Goal: Navigation & Orientation: Find specific page/section

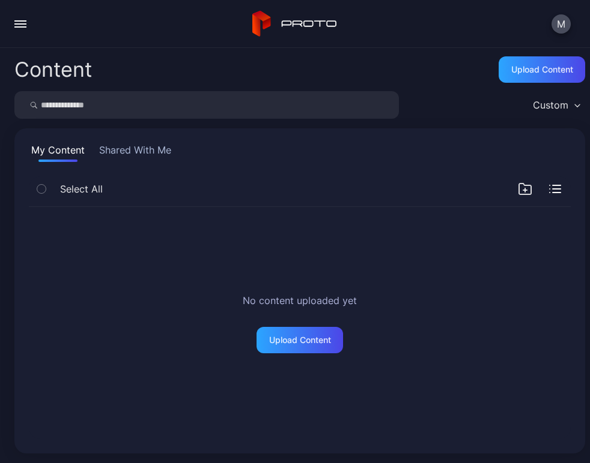
click at [267, 21] on icon at bounding box center [261, 20] width 19 height 19
click at [17, 25] on button "button" at bounding box center [20, 24] width 24 height 24
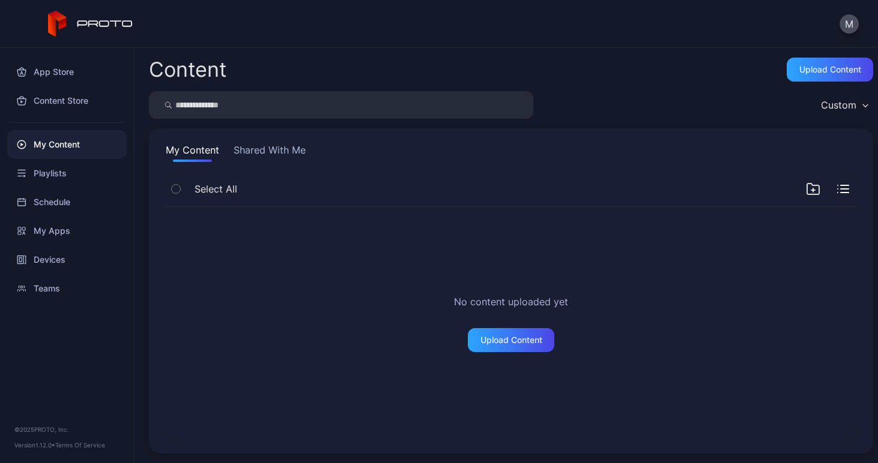
click at [299, 102] on input "search" at bounding box center [341, 105] width 384 height 28
click at [255, 155] on button "Shared With Me" at bounding box center [269, 152] width 77 height 19
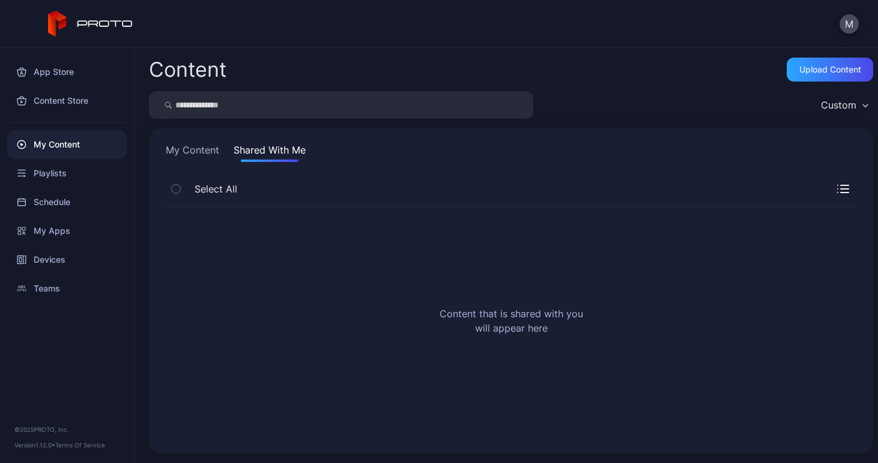
click at [199, 148] on button "My Content" at bounding box center [192, 152] width 58 height 19
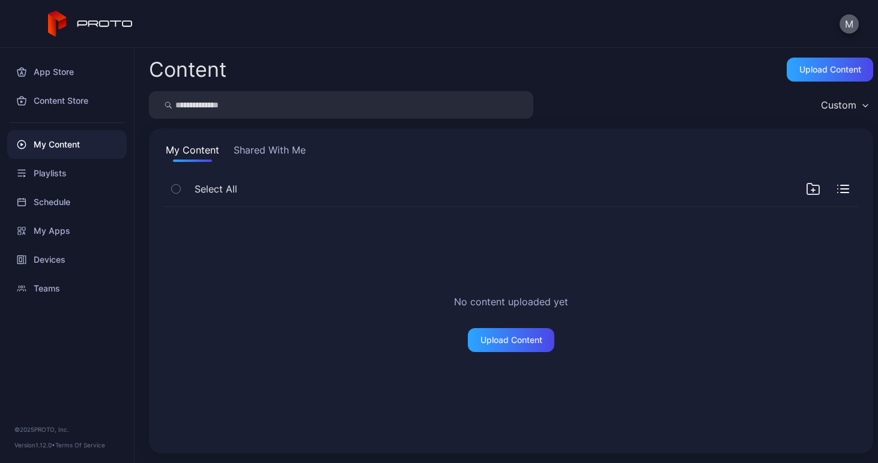
click at [589, 26] on button "M" at bounding box center [848, 23] width 19 height 19
click at [505, 67] on div "Content Upload Content" at bounding box center [511, 70] width 724 height 24
click at [62, 73] on div "App Store" at bounding box center [66, 72] width 119 height 29
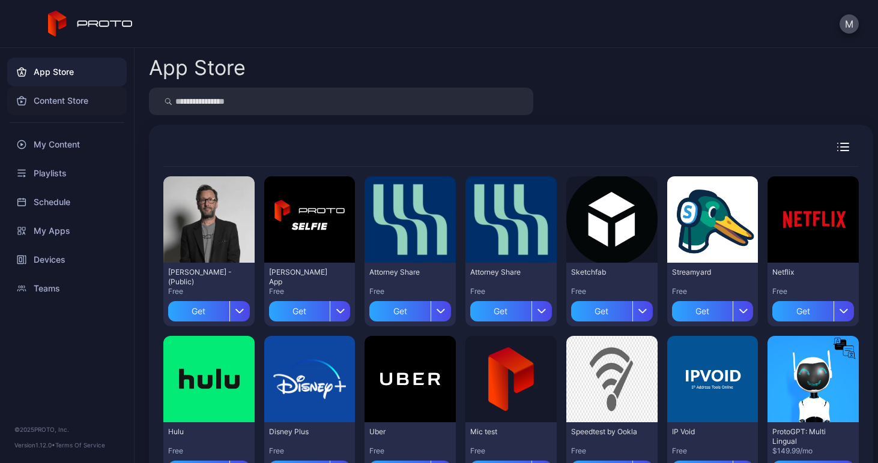
click at [59, 104] on div "Content Store" at bounding box center [66, 100] width 119 height 29
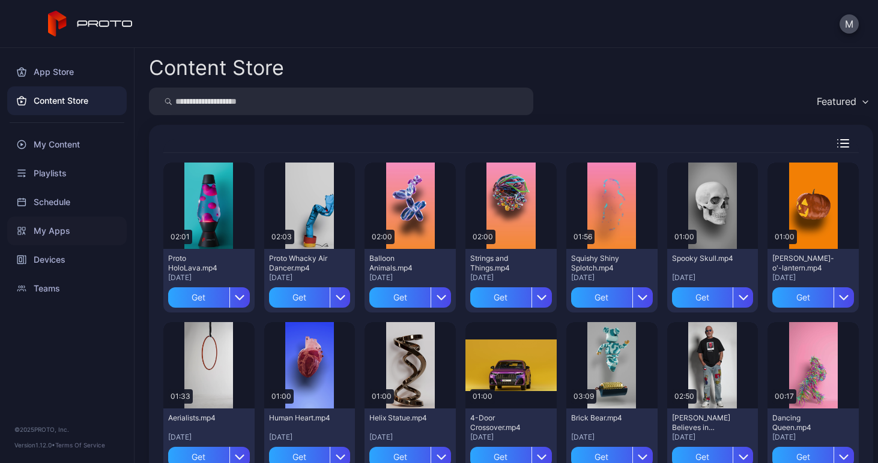
click at [56, 229] on div "My Apps" at bounding box center [66, 231] width 119 height 29
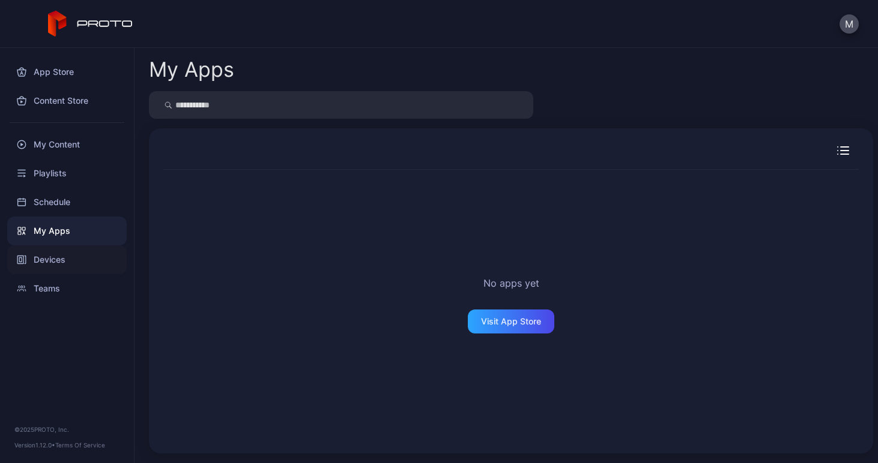
click at [46, 261] on div "Devices" at bounding box center [66, 260] width 119 height 29
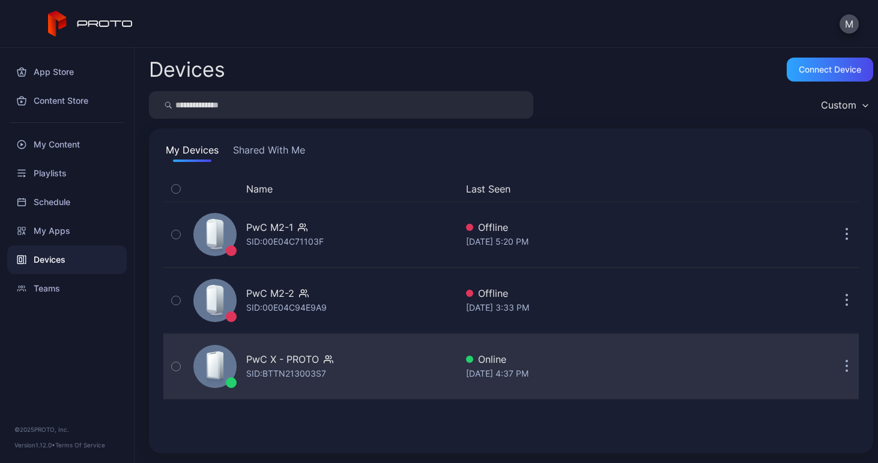
click at [302, 378] on div "SID: BTTN213003S7" at bounding box center [286, 374] width 80 height 14
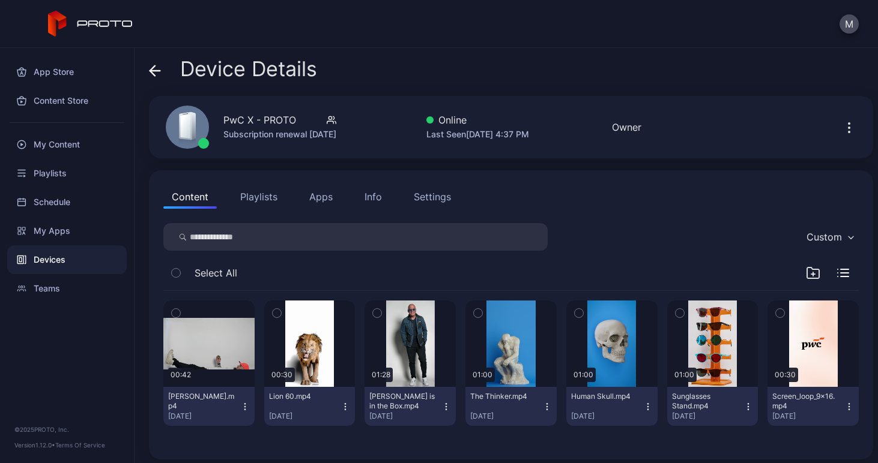
click at [274, 211] on div "Content Playlists Apps Info Settings Custom Select All 00:42 [PERSON_NAME].mp4 …" at bounding box center [511, 314] width 724 height 289
click at [269, 197] on button "Playlists" at bounding box center [259, 197] width 54 height 24
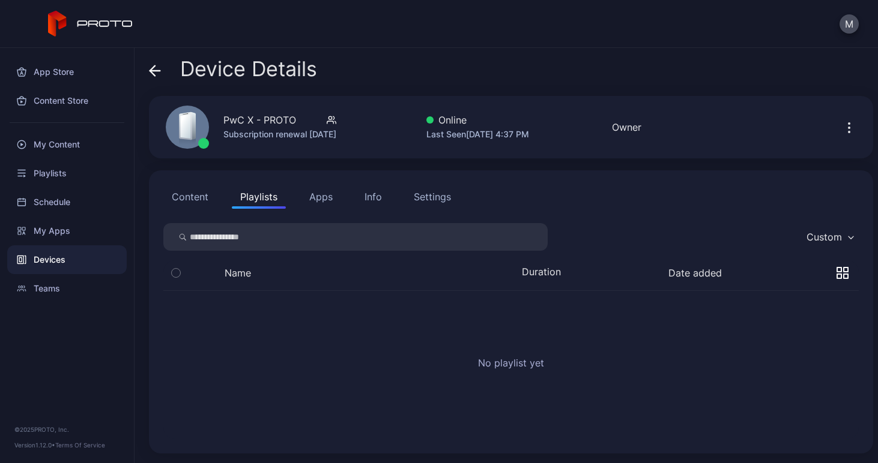
click at [330, 198] on button "Apps" at bounding box center [321, 197] width 40 height 24
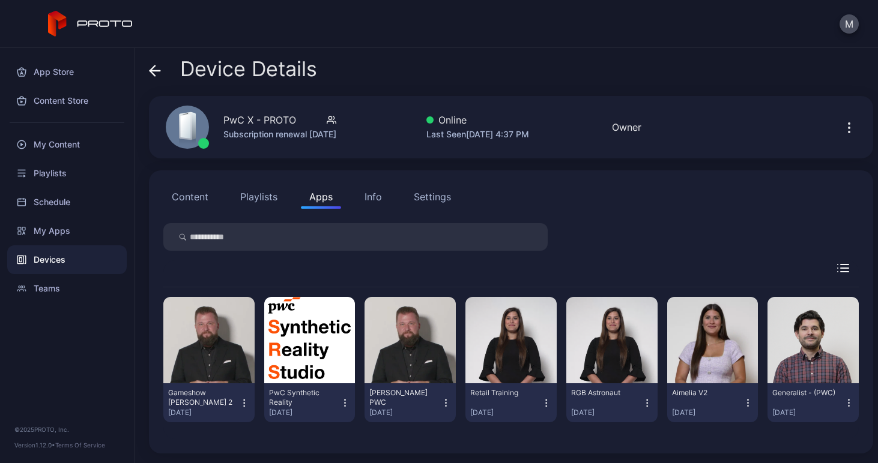
click at [206, 190] on button "Content" at bounding box center [189, 197] width 53 height 24
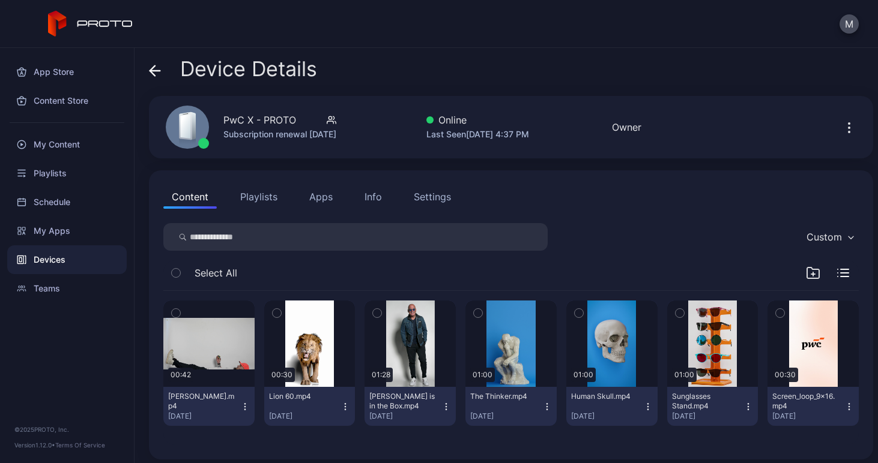
scroll to position [6, 0]
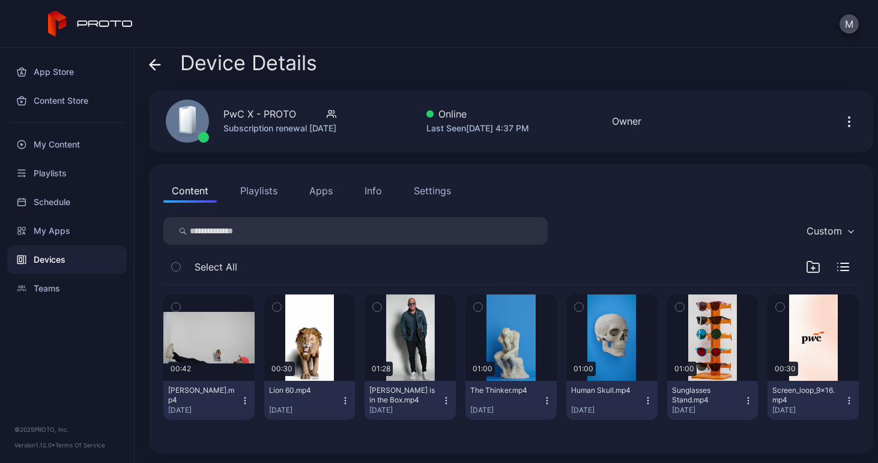
click at [154, 64] on icon at bounding box center [155, 65] width 12 height 12
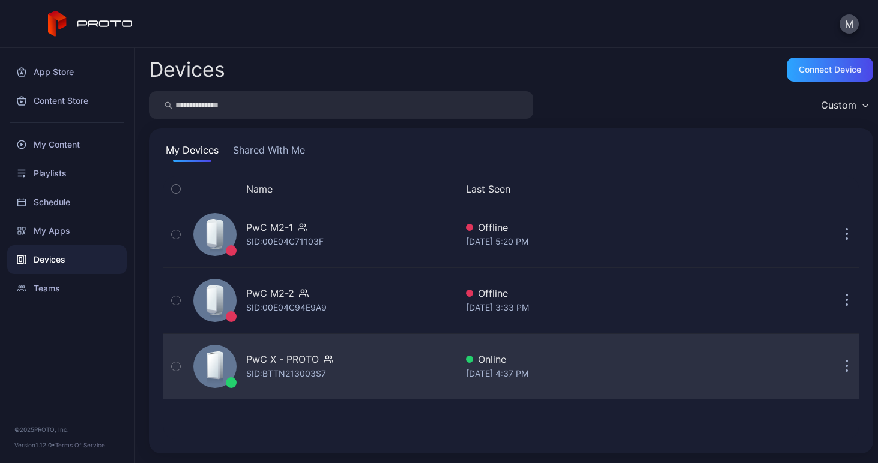
click at [337, 346] on div "PwC X - PROTO SID: BTTN213003S7" at bounding box center [322, 367] width 268 height 60
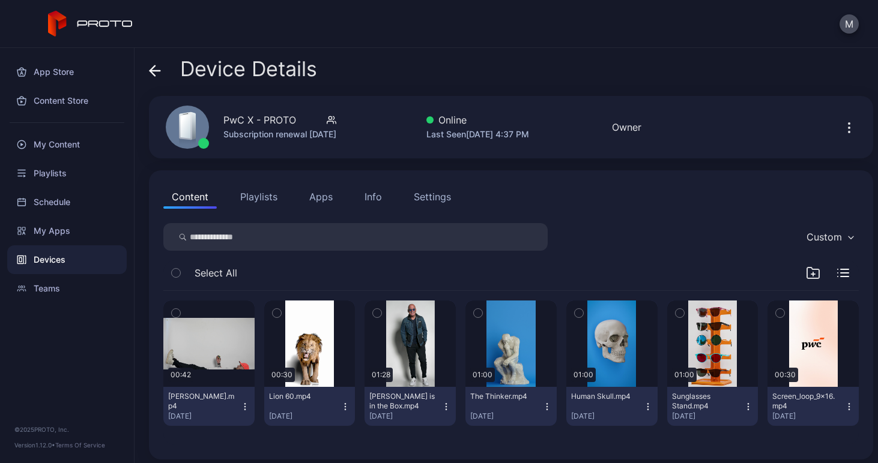
scroll to position [6, 0]
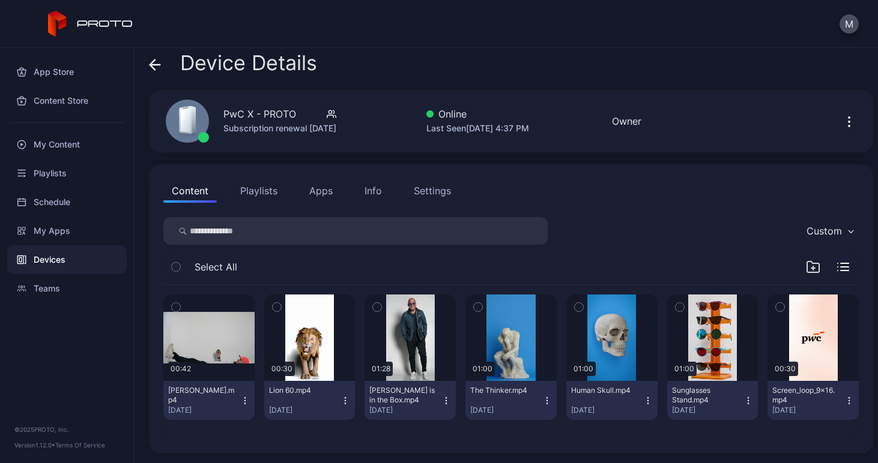
click at [451, 192] on button "Settings" at bounding box center [432, 191] width 54 height 24
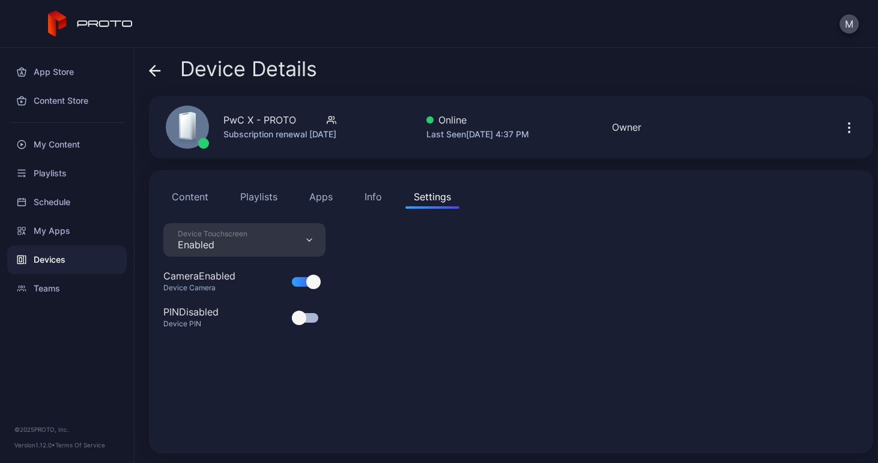
click at [378, 199] on div "Info" at bounding box center [372, 197] width 17 height 14
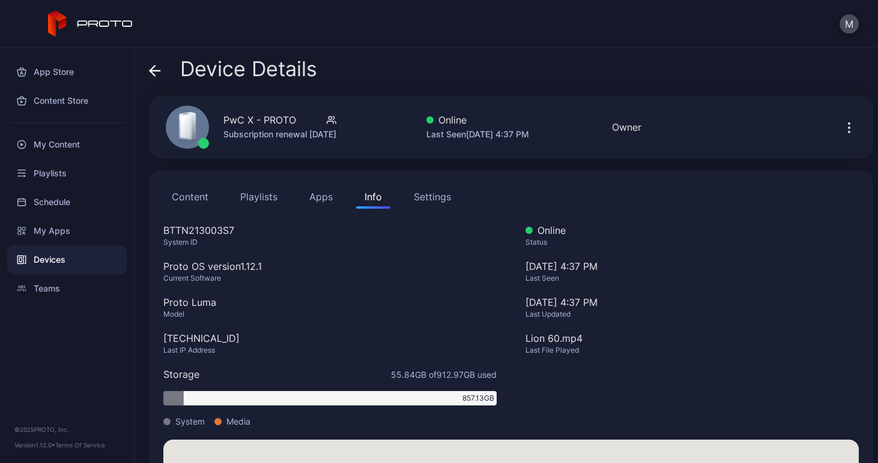
click at [313, 192] on button "Apps" at bounding box center [321, 197] width 40 height 24
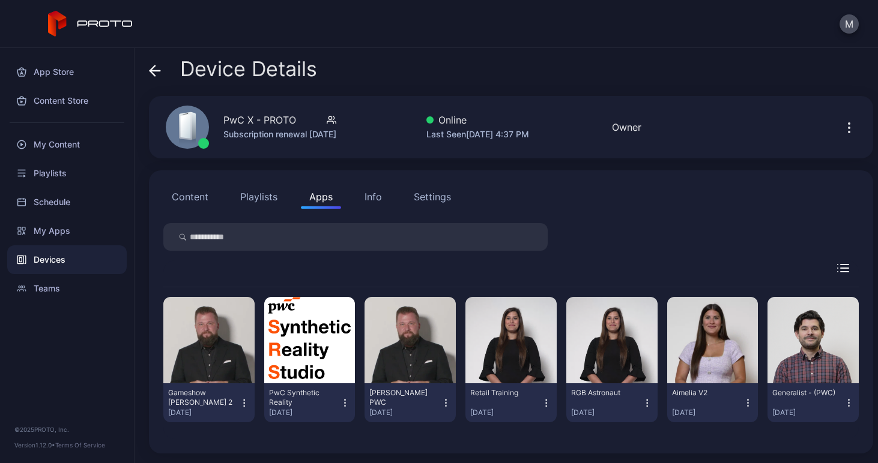
click at [261, 197] on button "Playlists" at bounding box center [259, 197] width 54 height 24
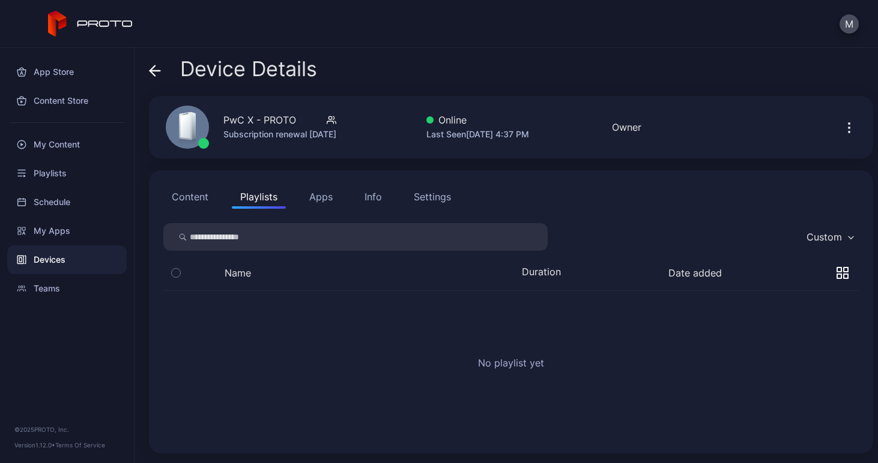
click at [205, 195] on button "Content" at bounding box center [189, 197] width 53 height 24
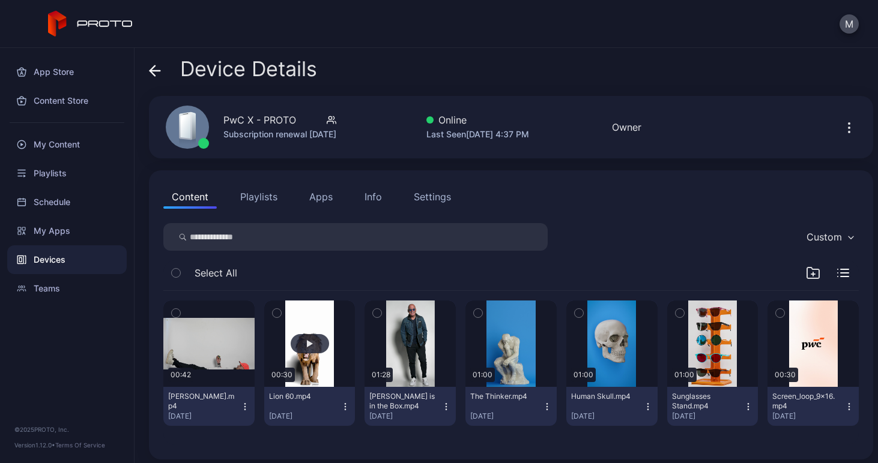
scroll to position [6, 0]
